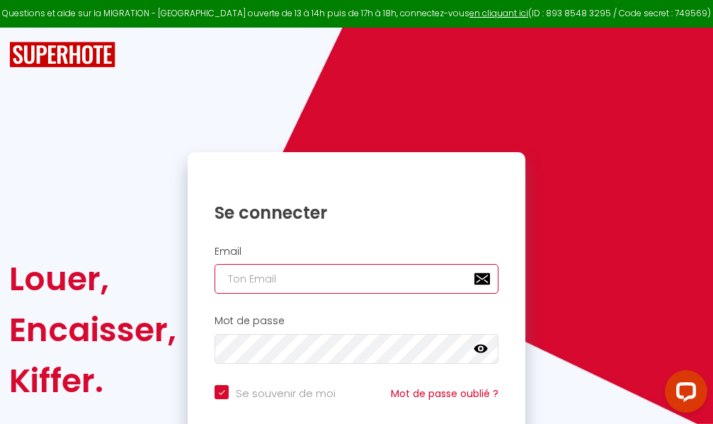
click at [361, 278] on input "email" at bounding box center [356, 279] width 284 height 30
type input "m"
checkbox input "true"
type input "ma"
checkbox input "true"
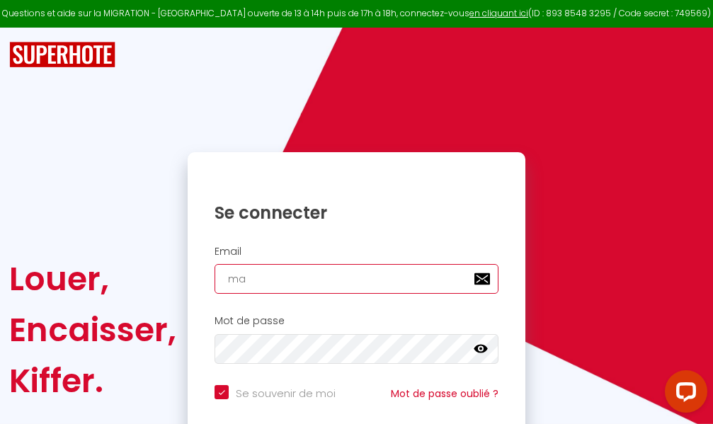
type input "mar"
checkbox input "true"
type input "marc"
checkbox input "true"
type input "marcd"
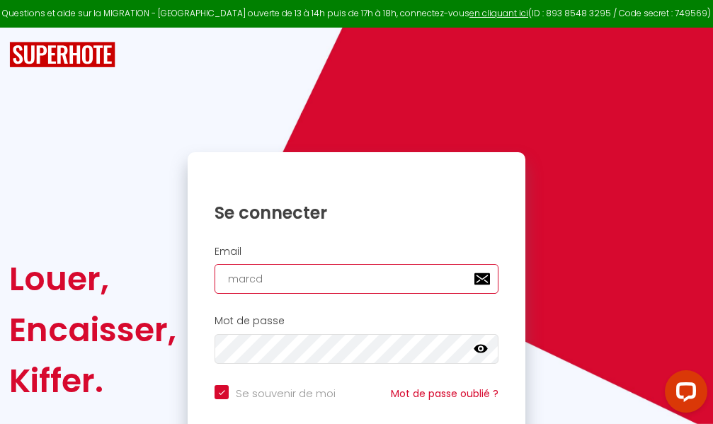
checkbox input "true"
type input "marcdp"
checkbox input "true"
type input "marcdpo"
checkbox input "true"
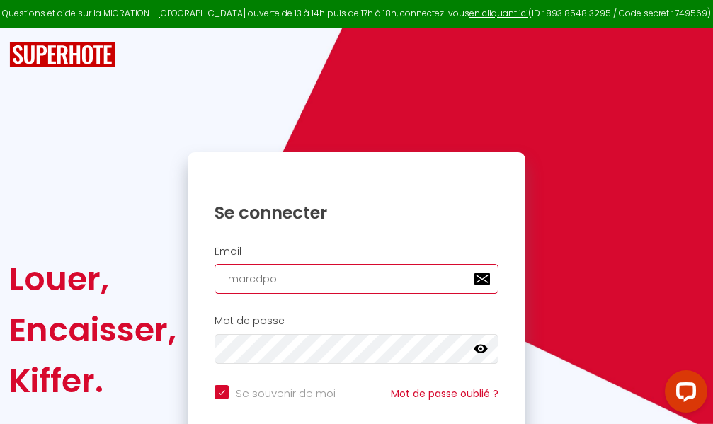
type input "marcdpoz"
checkbox input "true"
type input "marcdpoz."
checkbox input "true"
type input "marcdpoz.l"
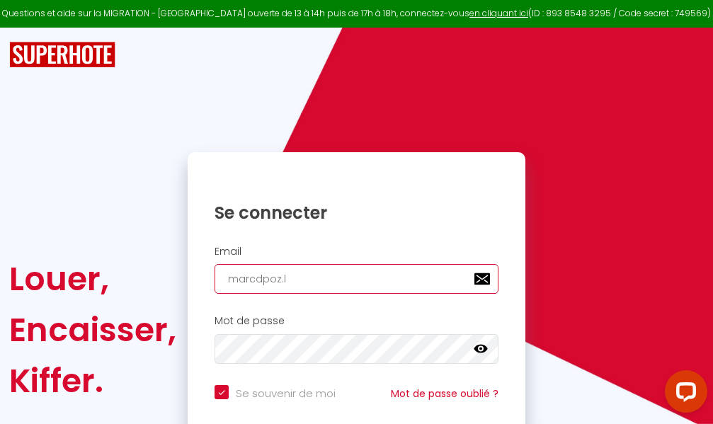
checkbox input "true"
type input "marcdpoz.lo"
checkbox input "true"
type input "marcdpoz.loc"
checkbox input "true"
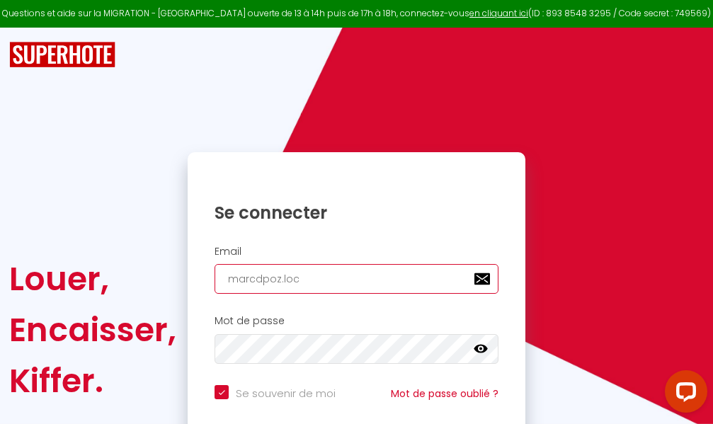
type input "marcdpoz.loca"
checkbox input "true"
type input "marcdpoz.locat"
checkbox input "true"
type input "marcdpoz.locati"
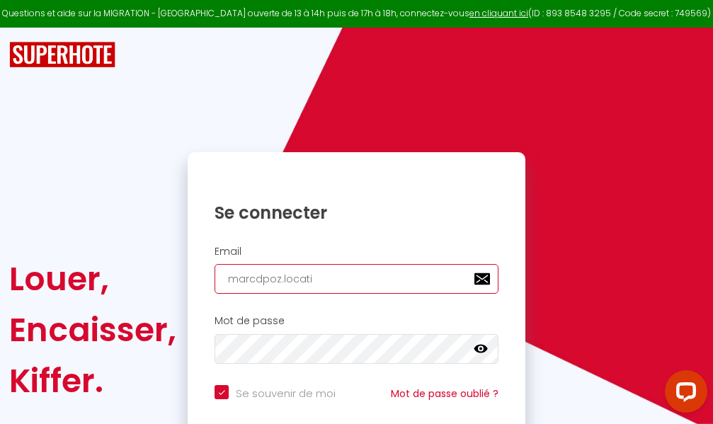
checkbox input "true"
type input "marcdpoz.locatio"
checkbox input "true"
type input "marcdpoz.location"
checkbox input "true"
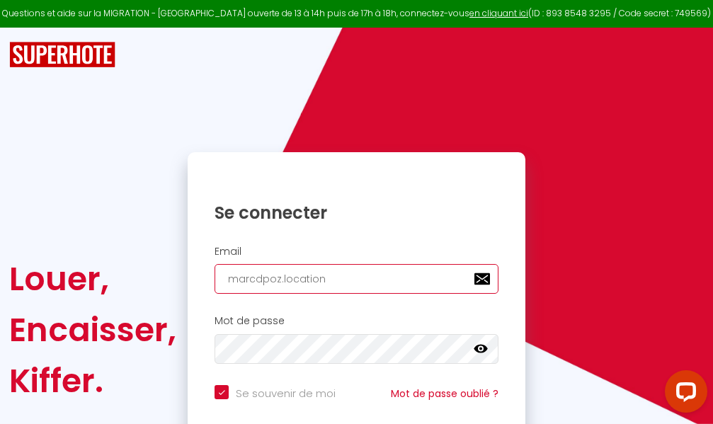
type input "marcdpoz.location@"
checkbox input "true"
type input "marcdpoz.location@g"
checkbox input "true"
type input "marcdpoz.location@gm"
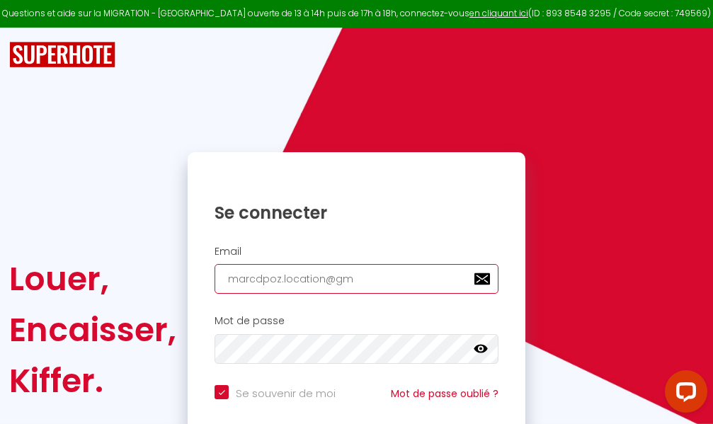
checkbox input "true"
type input "marcdpoz.location@gma"
checkbox input "true"
type input "marcdpoz.location@gmai"
checkbox input "true"
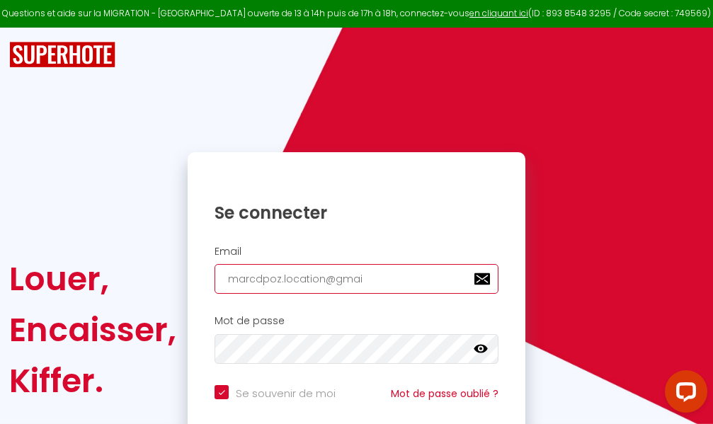
type input "[EMAIL_ADDRESS]"
checkbox input "true"
type input "[EMAIL_ADDRESS]."
checkbox input "true"
type input "marcdpoz.location@gmail.c"
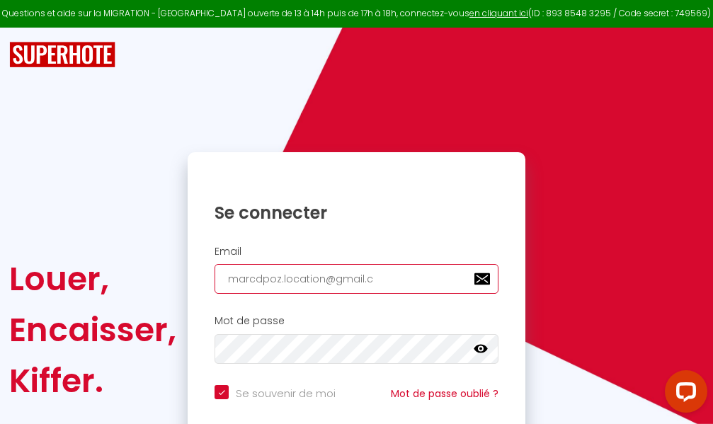
checkbox input "true"
type input "[EMAIL_ADDRESS][DOMAIN_NAME]"
checkbox input "true"
type input "[EMAIL_ADDRESS][DOMAIN_NAME]"
checkbox input "true"
